Goal: Book appointment/travel/reservation

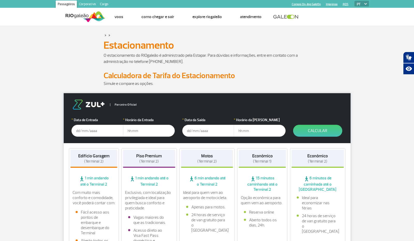
click at [93, 130] on input "text" at bounding box center [97, 131] width 52 height 12
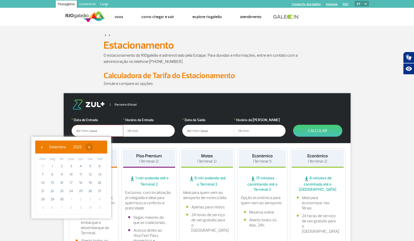
click at [93, 146] on span "›" at bounding box center [89, 147] width 8 height 8
click at [100, 173] on span "11" at bounding box center [99, 174] width 8 height 8
type input "[DATE]"
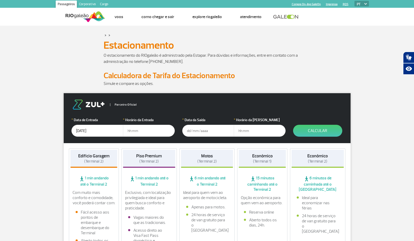
click at [133, 132] on input "text" at bounding box center [149, 131] width 52 height 12
type input "04:00"
click at [190, 131] on input "text" at bounding box center [208, 131] width 52 height 12
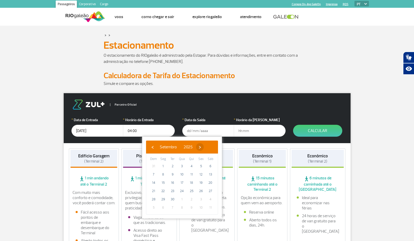
click at [204, 146] on span "›" at bounding box center [200, 147] width 8 height 8
click at [208, 181] on span "18" at bounding box center [210, 183] width 8 height 8
type input "[DATE]"
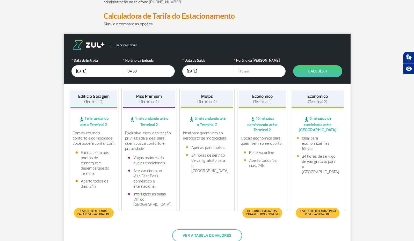
scroll to position [47, 0]
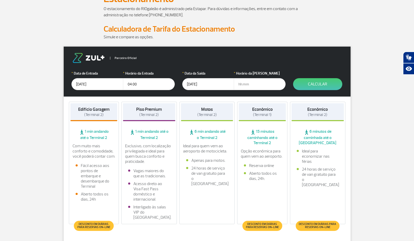
click at [246, 85] on input "text" at bounding box center [260, 84] width 52 height 12
click at [242, 84] on input "text" at bounding box center [260, 84] width 52 height 12
click at [238, 81] on input "text" at bounding box center [260, 84] width 52 height 12
type input "23:30"
click at [326, 84] on button "Calcular" at bounding box center [317, 84] width 49 height 12
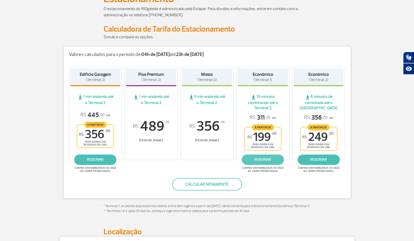
click at [272, 162] on link "reservar" at bounding box center [263, 159] width 42 height 10
click at [271, 164] on link "reservar" at bounding box center [263, 159] width 42 height 10
